Goal: Task Accomplishment & Management: Use online tool/utility

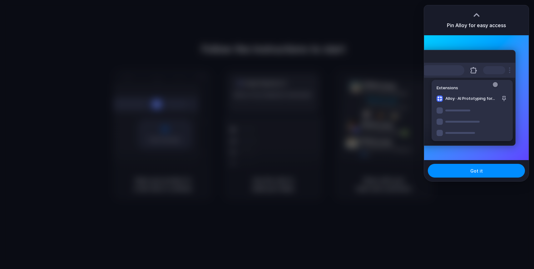
click at [403, 63] on div at bounding box center [267, 134] width 534 height 269
click at [267, 135] on div at bounding box center [267, 135] width 0 height 0
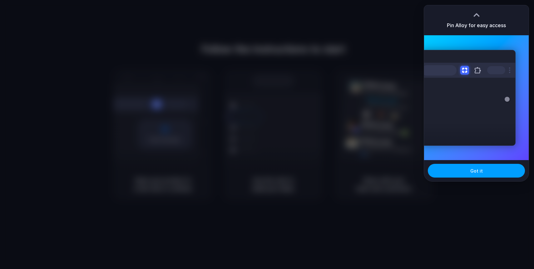
click at [486, 166] on button "Got it" at bounding box center [476, 171] width 97 height 14
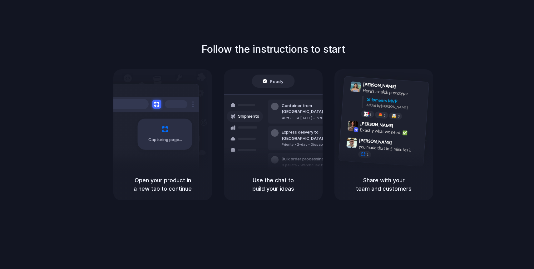
click at [258, 164] on div "Shipments" at bounding box center [240, 138] width 46 height 87
click at [450, 125] on div "Follow the instructions to start Capturing page Open your product in a new tab …" at bounding box center [273, 121] width 534 height 159
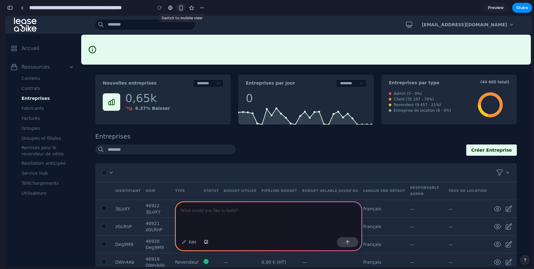
click at [181, 9] on div "button" at bounding box center [180, 7] width 5 height 5
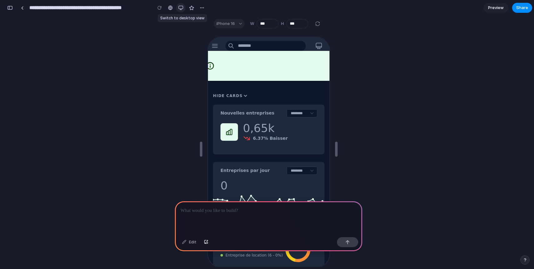
click at [177, 9] on button "button" at bounding box center [180, 7] width 9 height 9
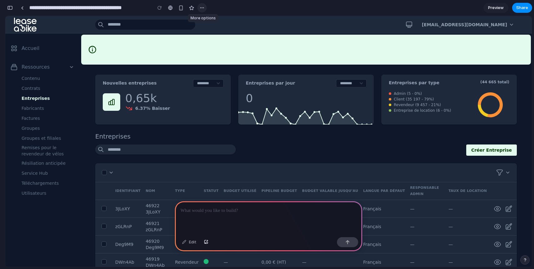
click at [201, 9] on div "button" at bounding box center [202, 7] width 5 height 5
click at [201, 9] on div "Duplicate Delete" at bounding box center [267, 134] width 534 height 269
click at [12, 12] on div "**********" at bounding box center [106, 8] width 202 height 14
click at [11, 8] on div "button" at bounding box center [10, 8] width 6 height 4
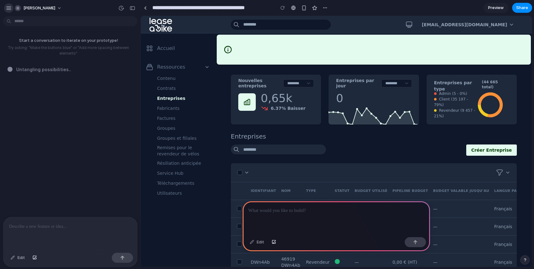
click at [11, 8] on div "button" at bounding box center [9, 8] width 6 height 6
click at [146, 7] on div at bounding box center [145, 7] width 3 height 3
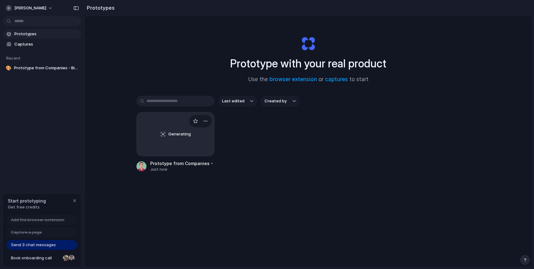
click at [189, 125] on div "Generating" at bounding box center [175, 134] width 77 height 44
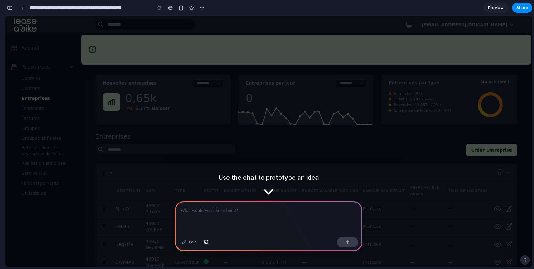
click at [215, 240] on div "Edit" at bounding box center [268, 243] width 187 height 17
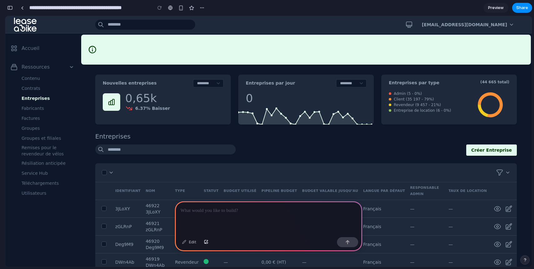
click at [217, 213] on p at bounding box center [268, 210] width 176 height 7
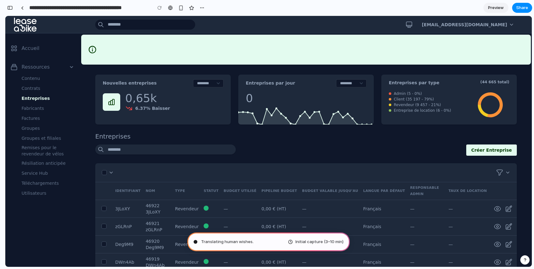
type input "**********"
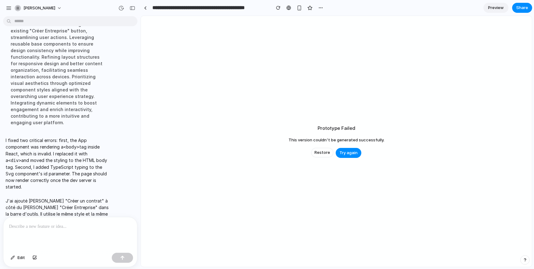
scroll to position [124, 0]
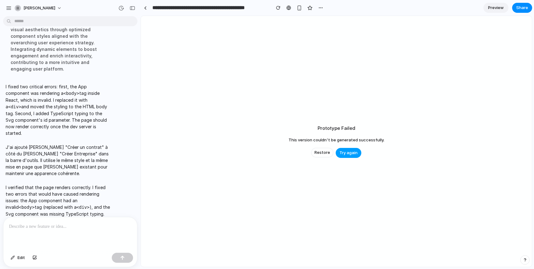
click at [349, 153] on span "Try again" at bounding box center [348, 153] width 18 height 6
